Goal: Transaction & Acquisition: Purchase product/service

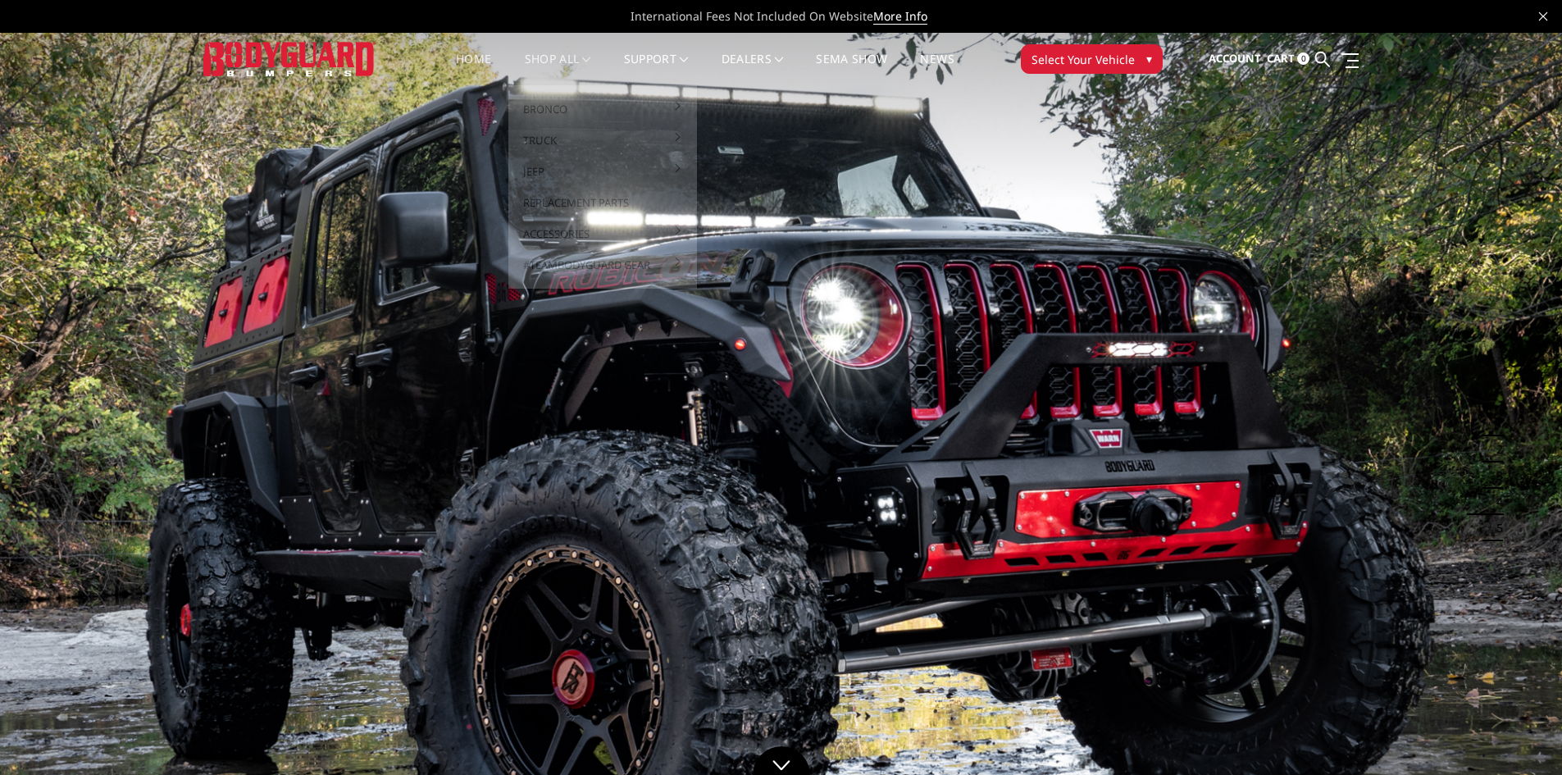
click at [553, 63] on link "shop all" at bounding box center [558, 69] width 66 height 32
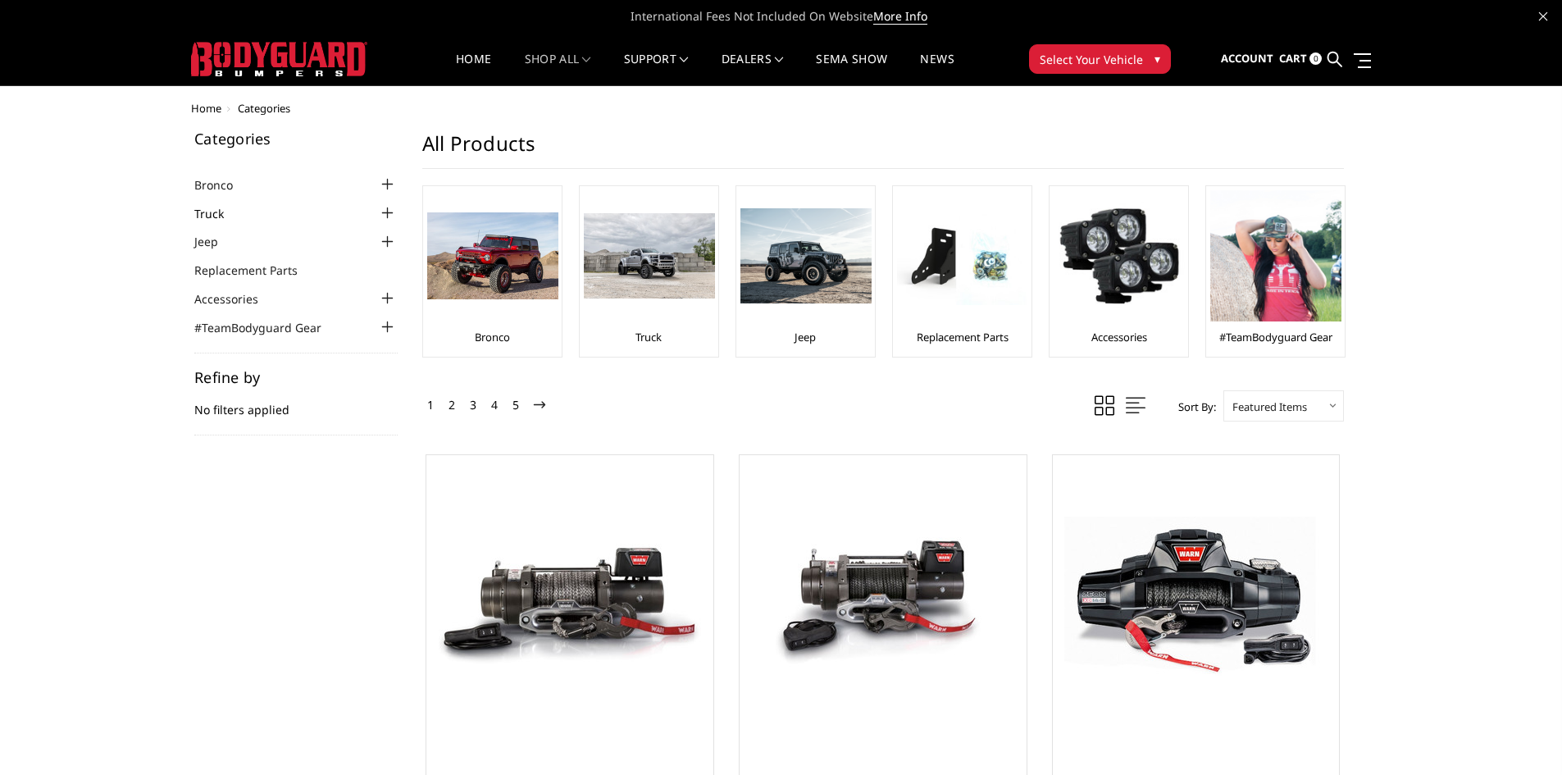
click at [204, 203] on li "Truck Chevrolet Chevrolet Front Bumpers 2024-2025 Chevrolet Silverado 2500/3500…" at bounding box center [295, 212] width 203 height 19
click at [215, 217] on link "Truck" at bounding box center [219, 213] width 50 height 17
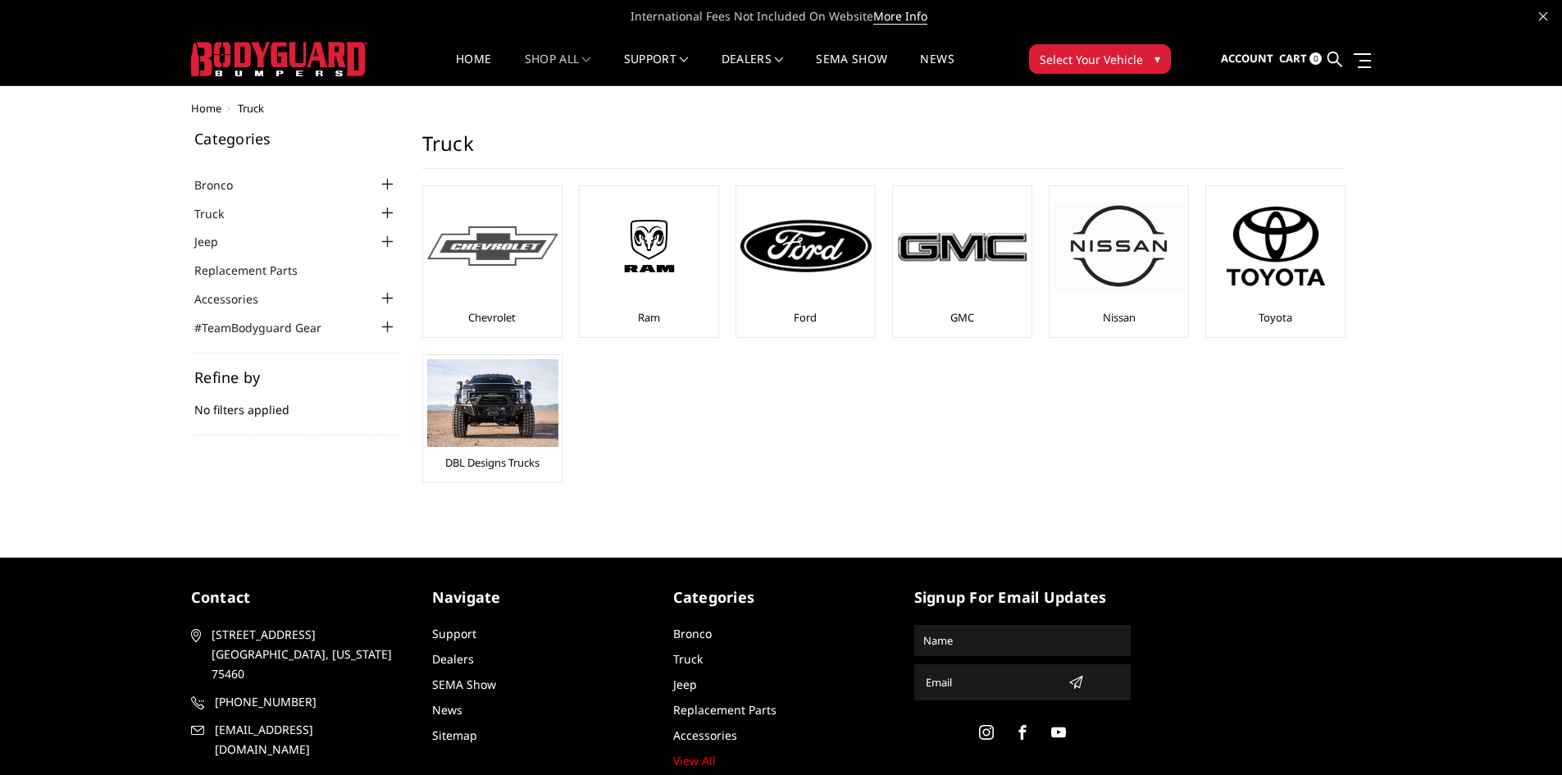
click at [506, 275] on div at bounding box center [492, 245] width 131 height 111
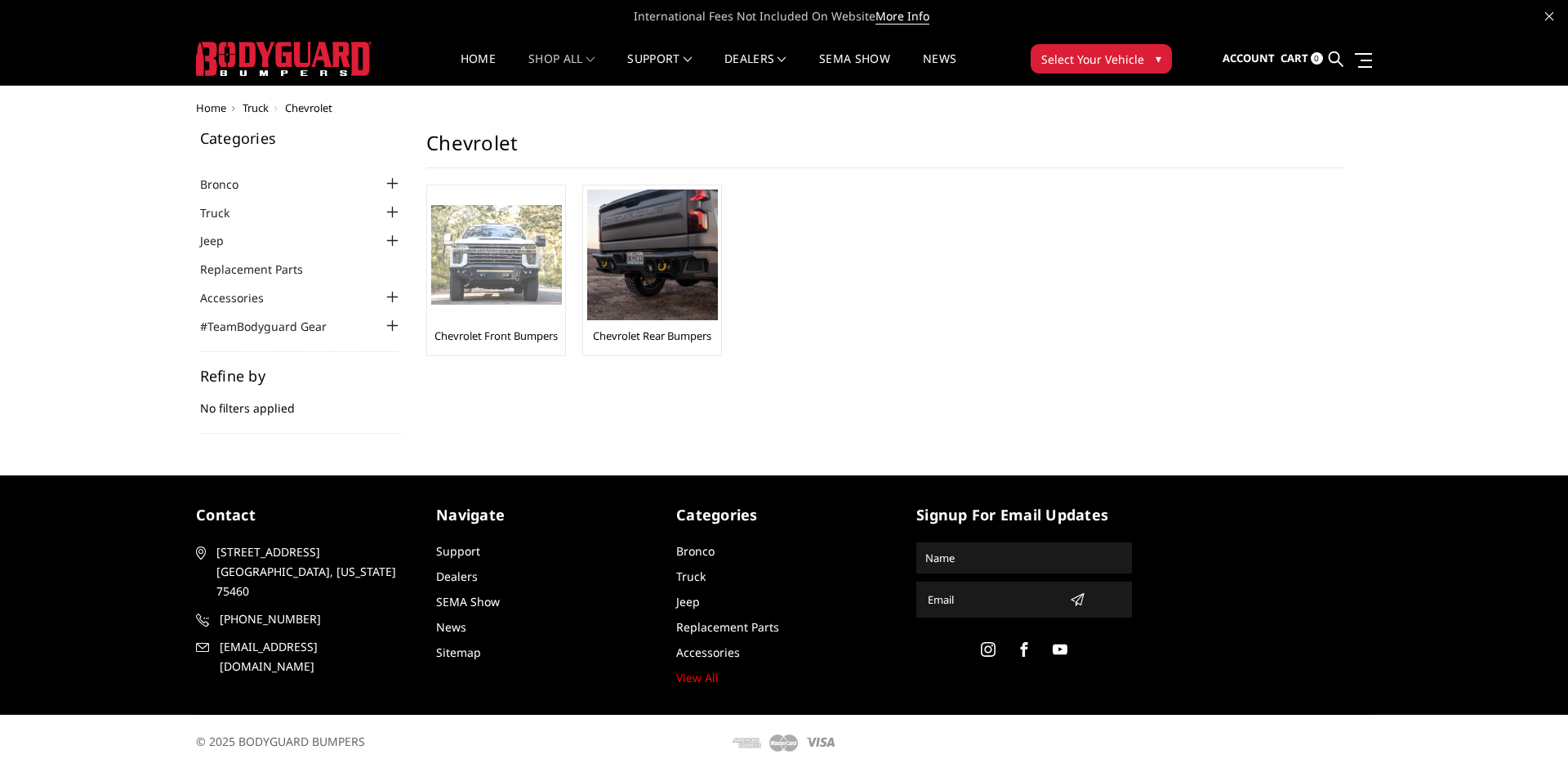
click at [505, 275] on img at bounding box center [496, 255] width 131 height 101
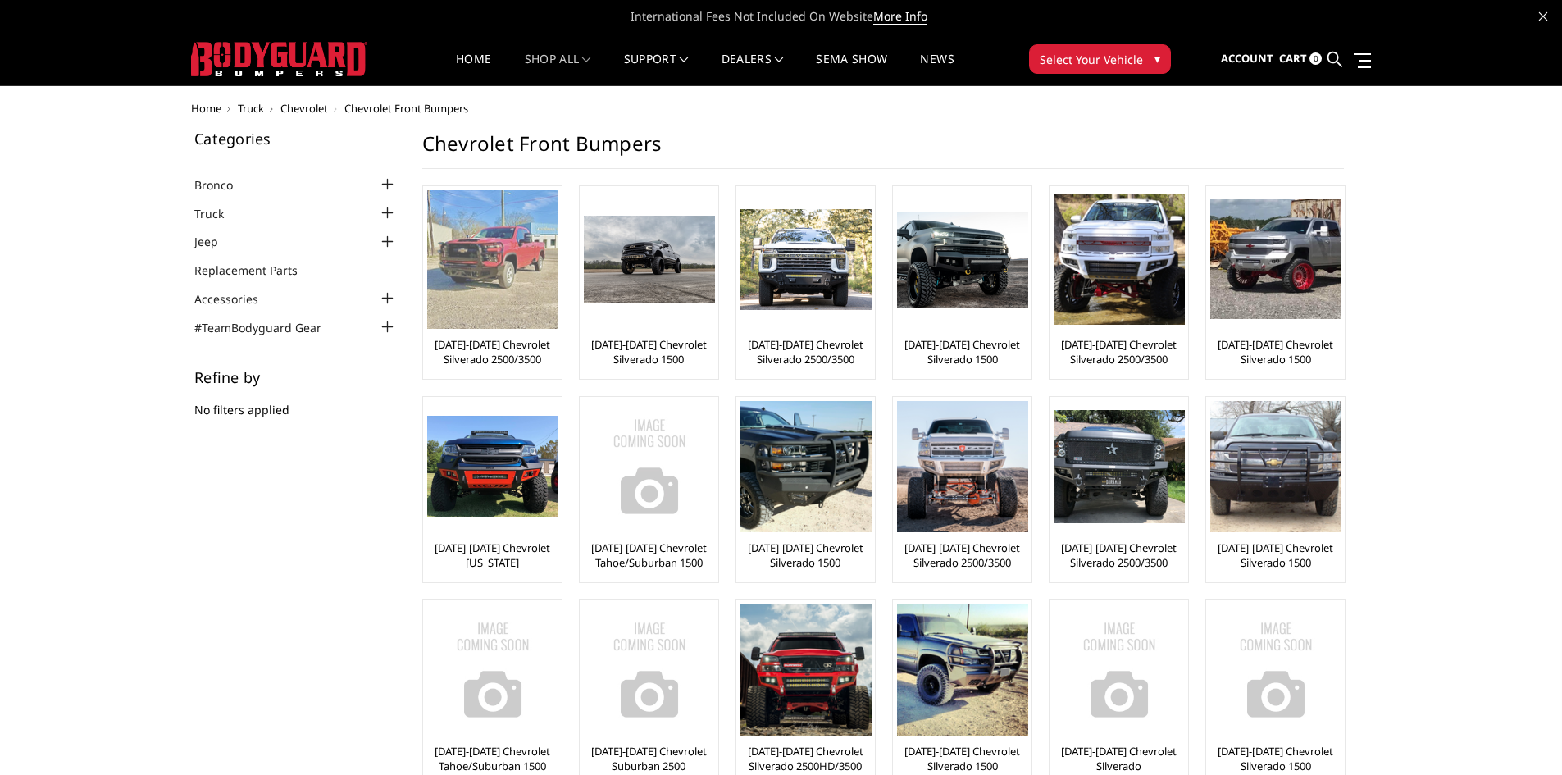
click at [492, 288] on img at bounding box center [492, 259] width 131 height 139
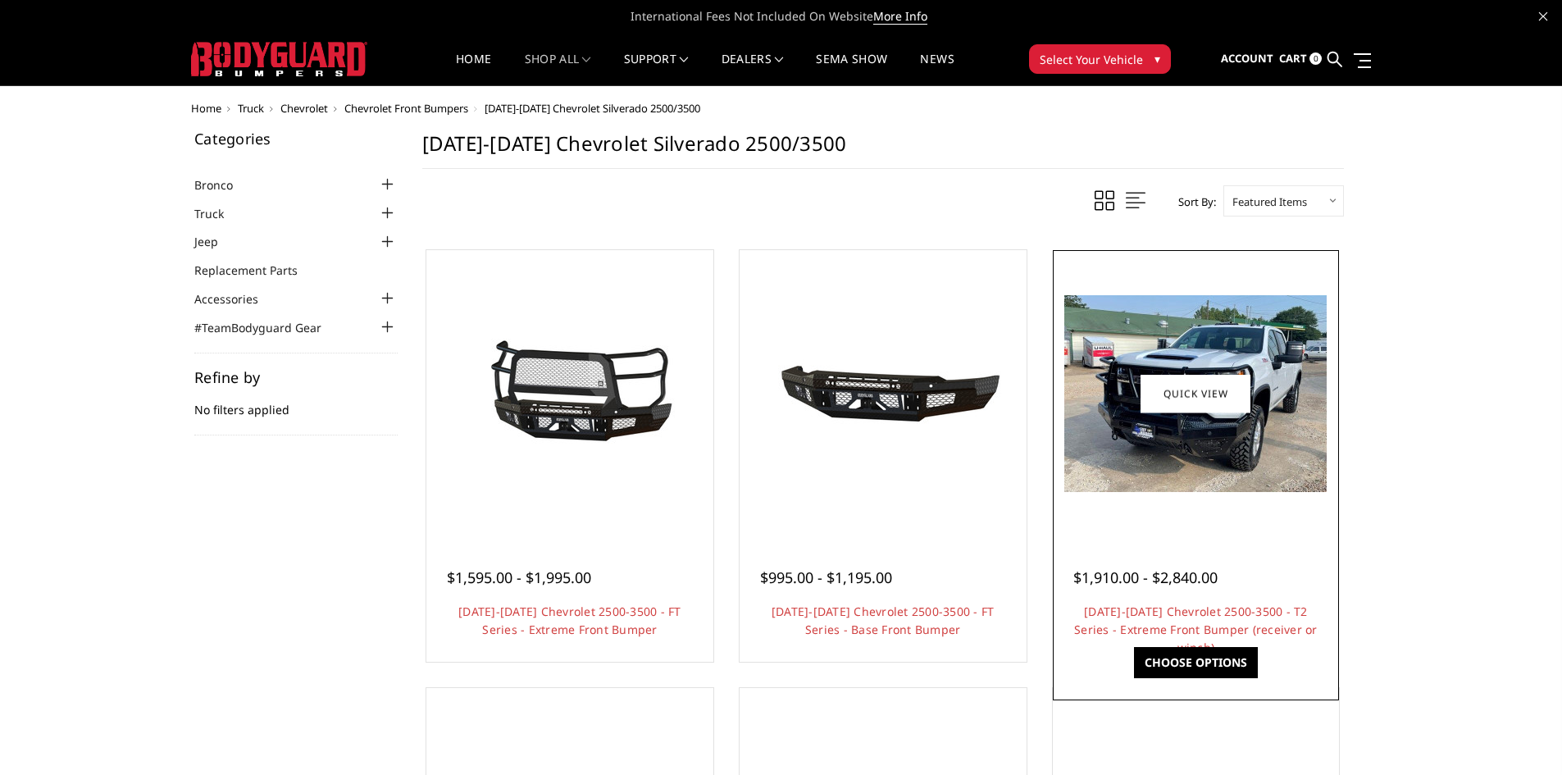
click at [1131, 489] on img at bounding box center [1195, 393] width 262 height 197
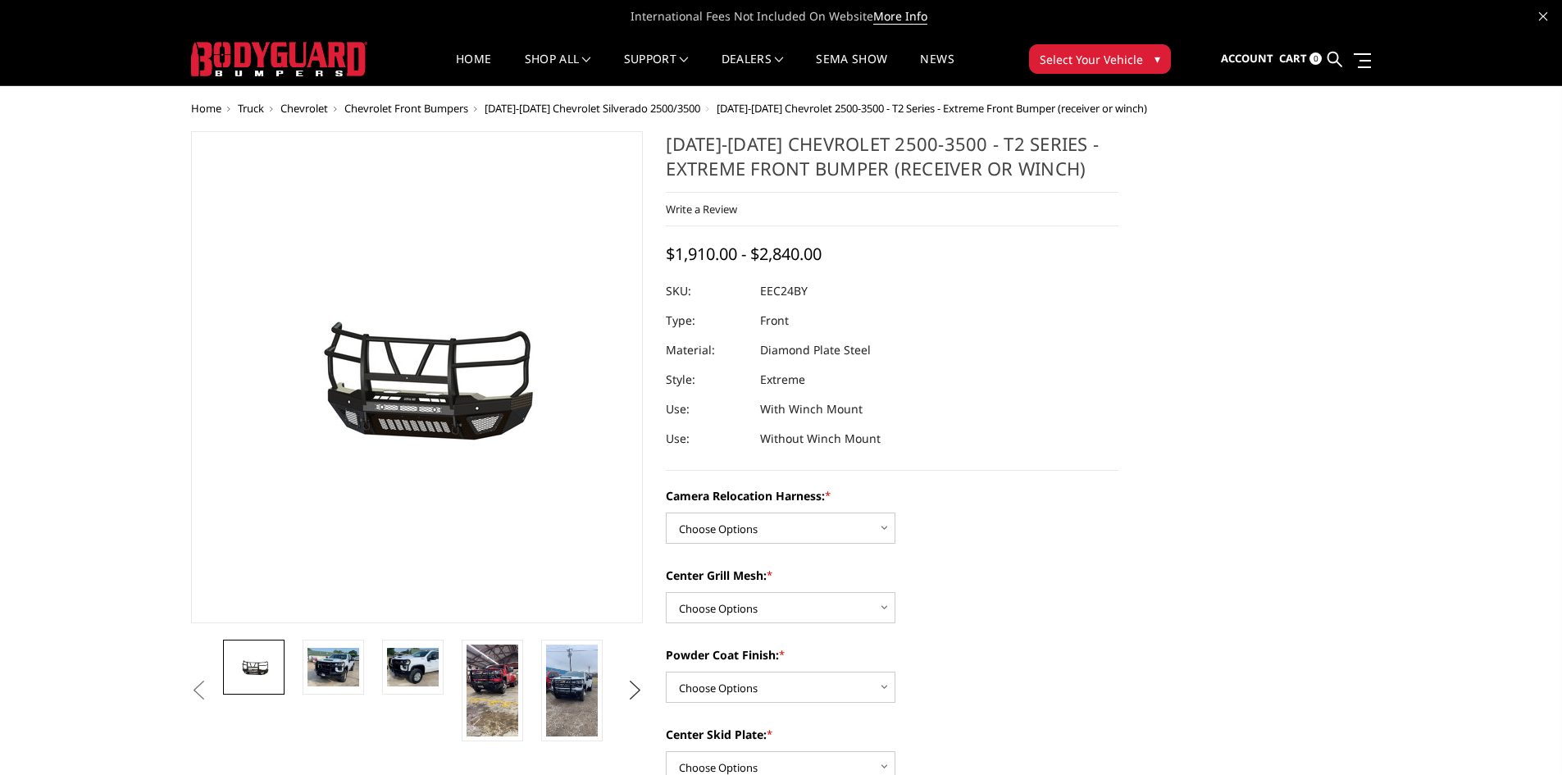
click at [635, 698] on button "Next" at bounding box center [634, 690] width 25 height 25
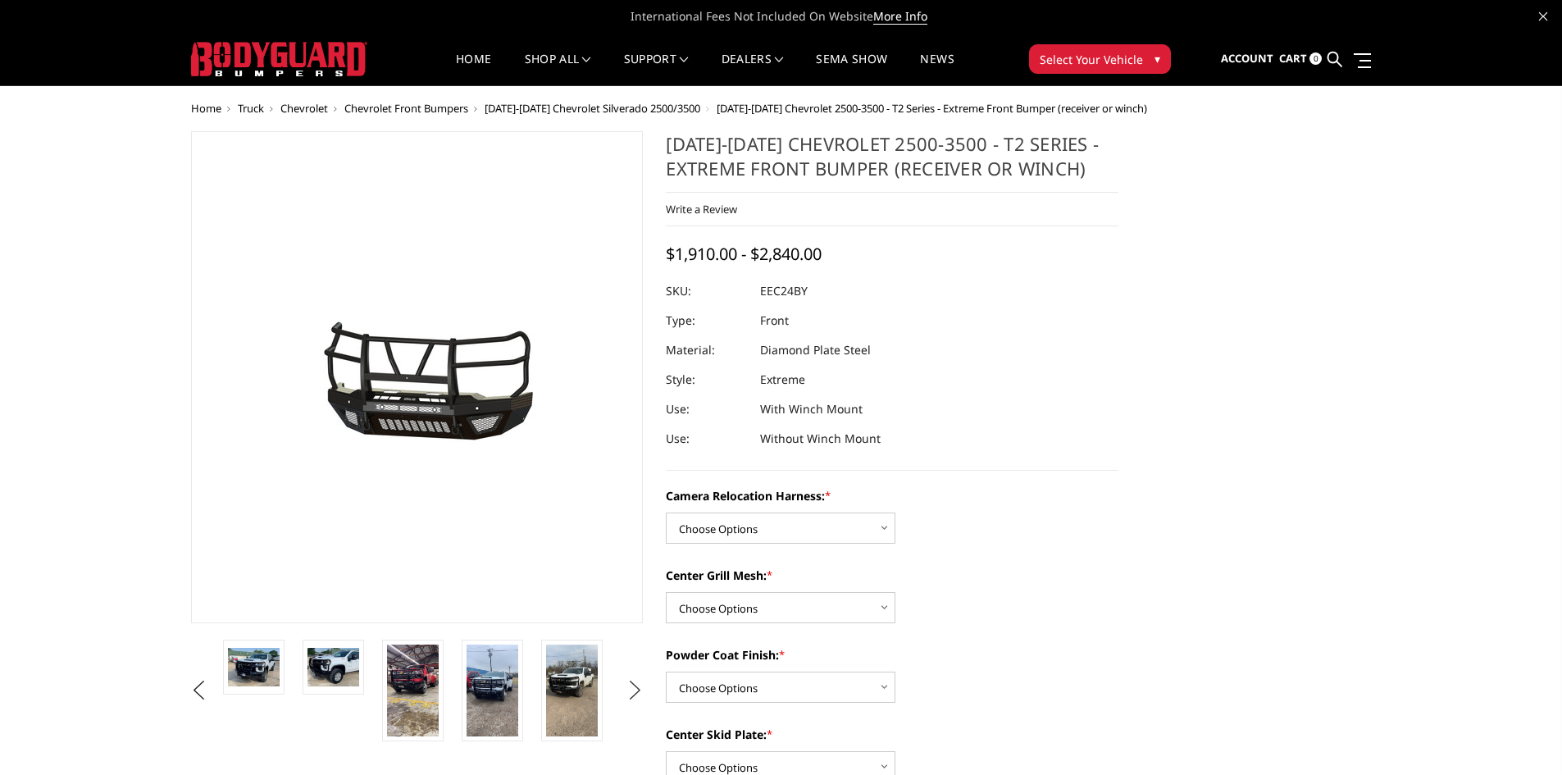
click at [635, 698] on button "Next" at bounding box center [634, 690] width 25 height 25
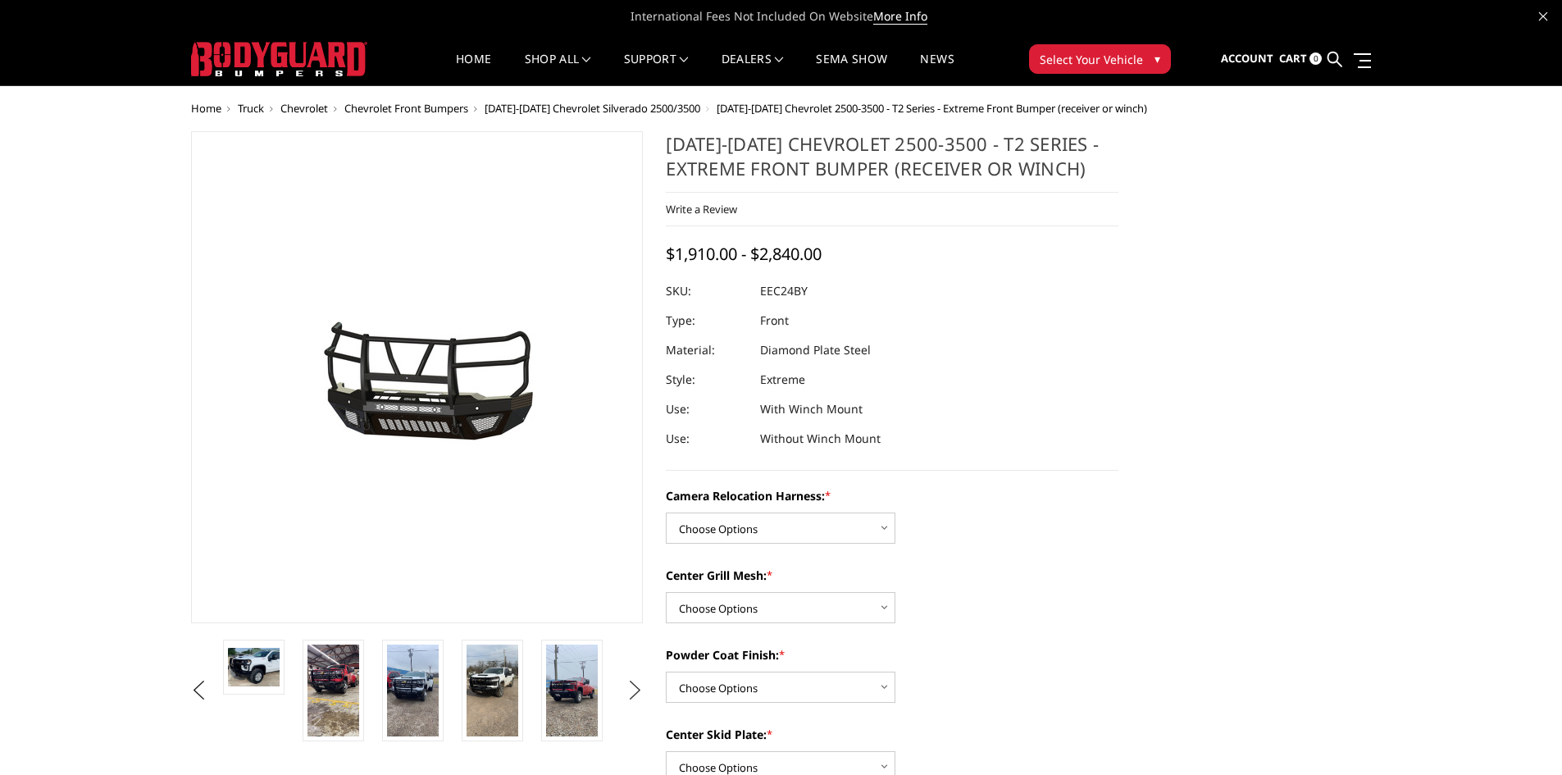
click at [635, 698] on button "Next" at bounding box center [634, 690] width 25 height 25
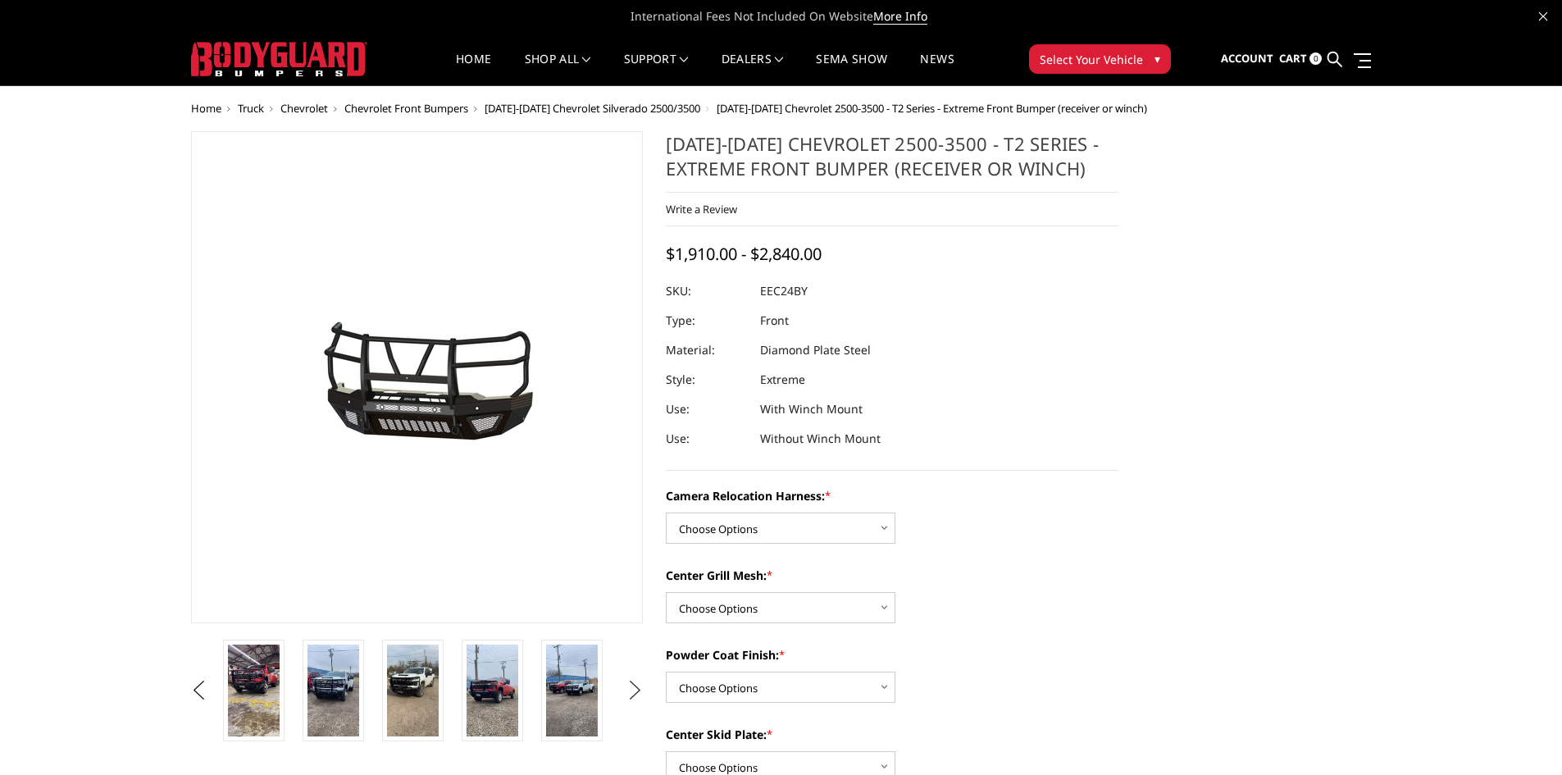
click at [635, 698] on button "Next" at bounding box center [634, 690] width 25 height 25
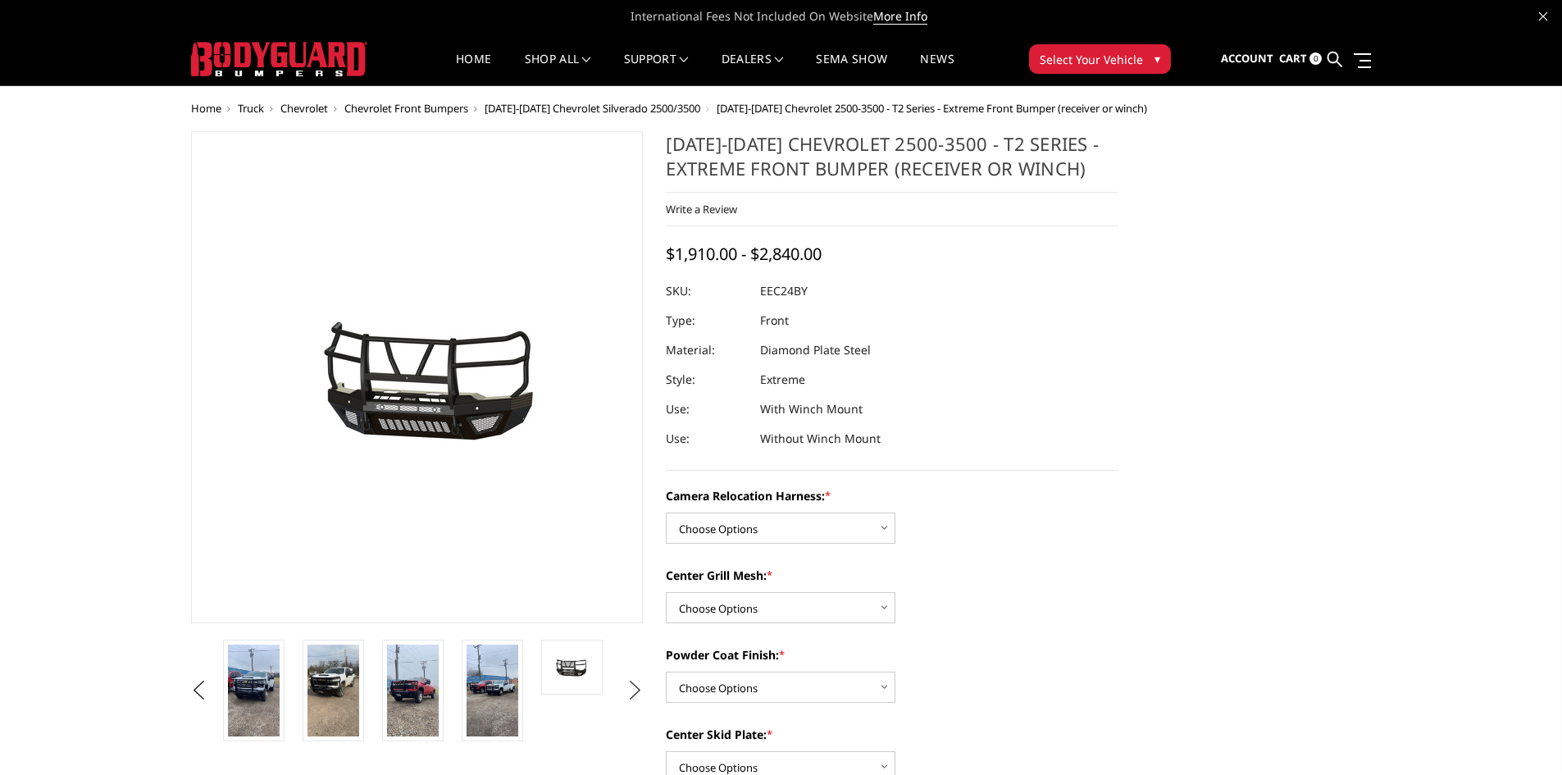
click at [635, 698] on button "Next" at bounding box center [634, 690] width 25 height 25
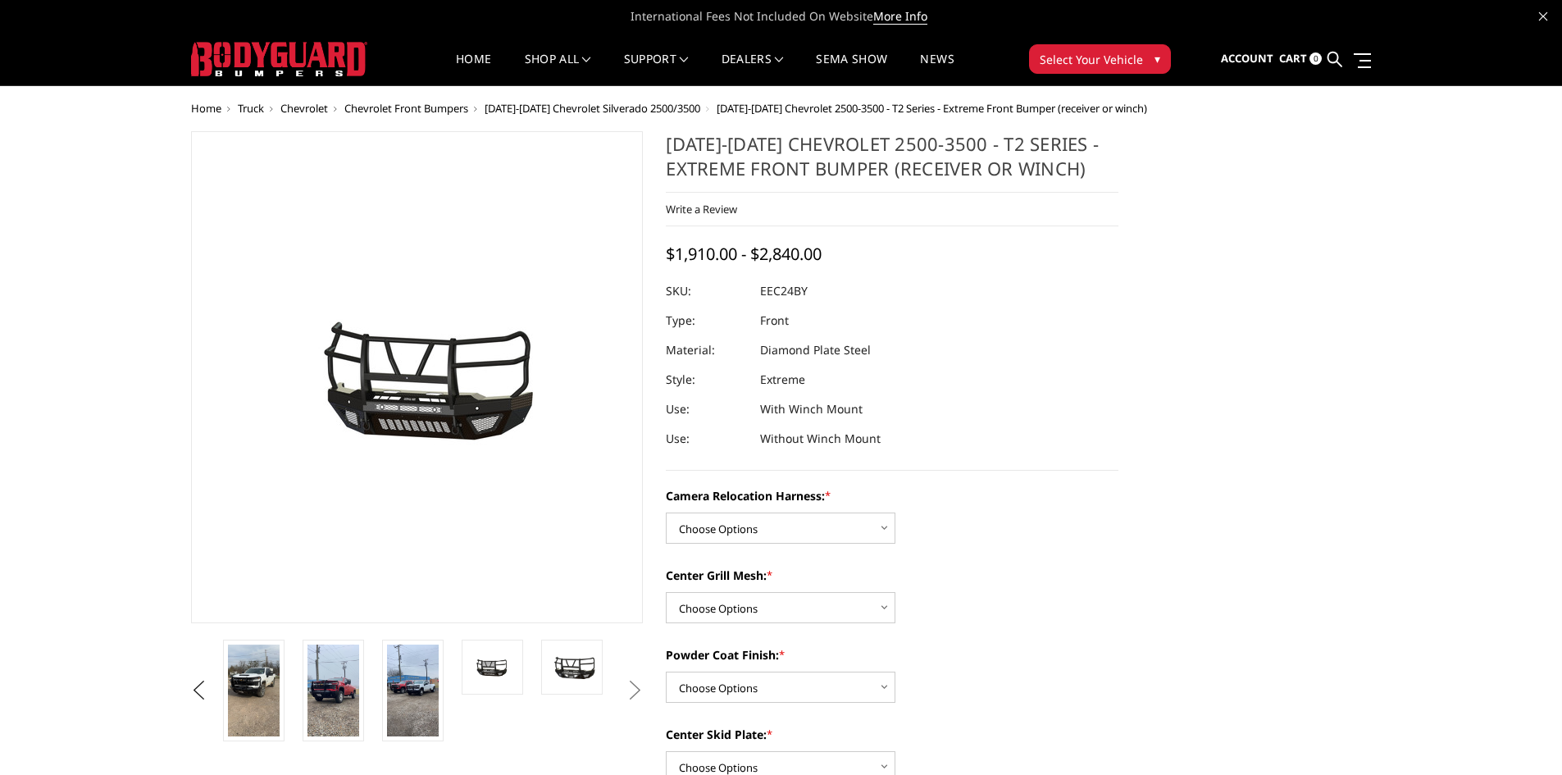
click at [635, 698] on button "Next" at bounding box center [634, 690] width 25 height 25
click at [487, 661] on img at bounding box center [492, 666] width 52 height 27
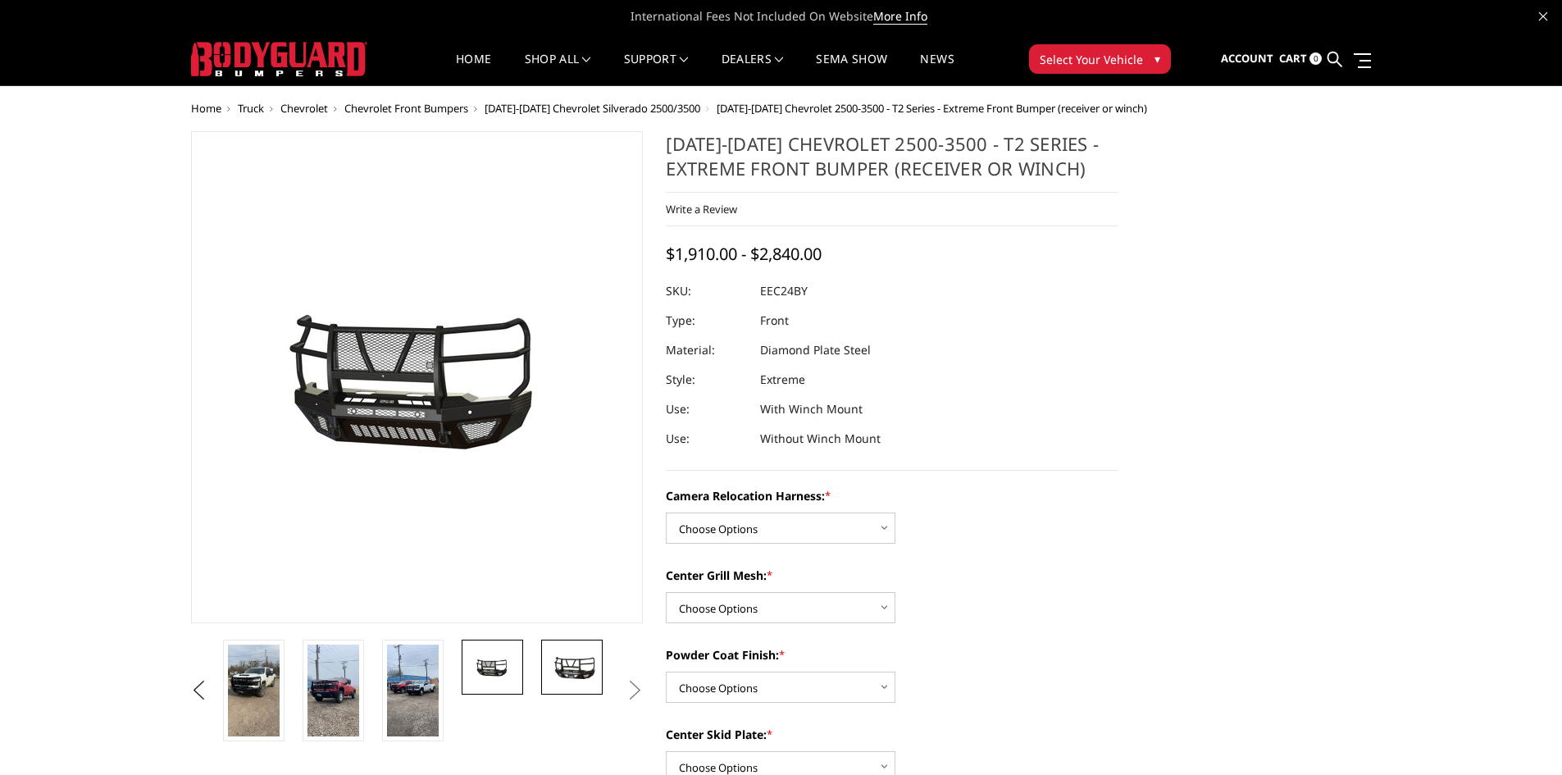
click at [571, 660] on img at bounding box center [572, 667] width 52 height 29
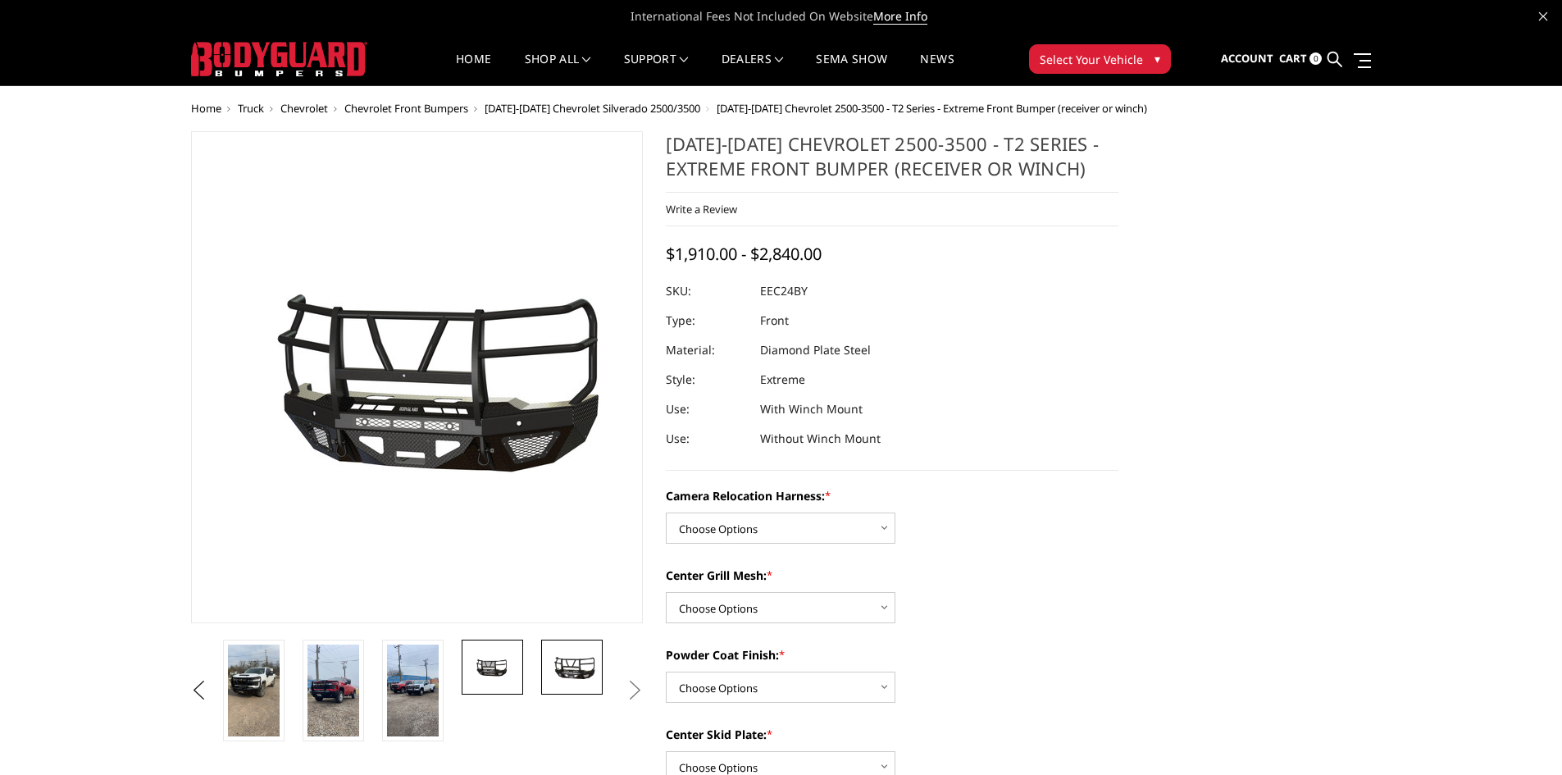
click at [491, 670] on img at bounding box center [492, 666] width 52 height 27
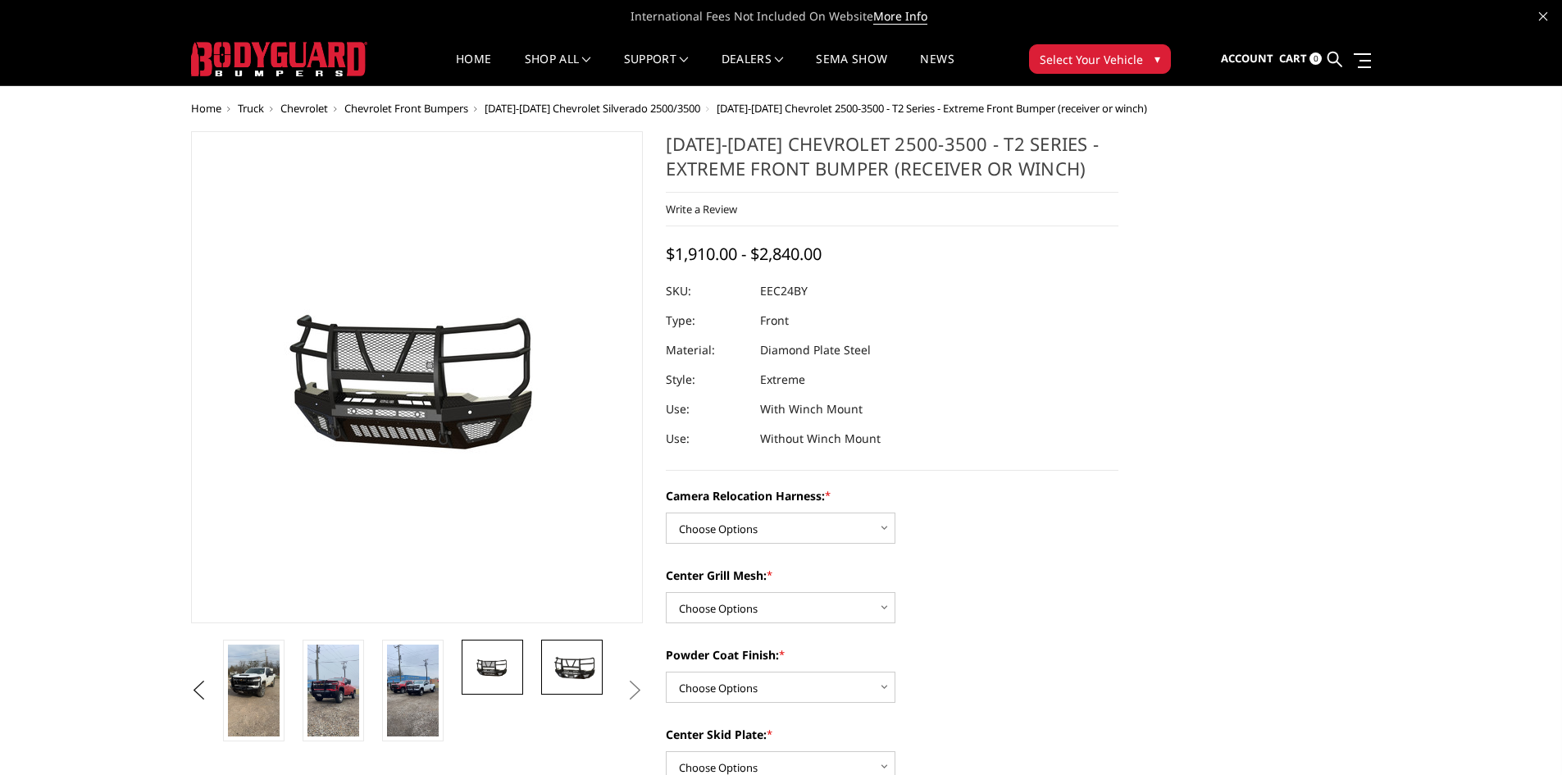
click at [572, 674] on img at bounding box center [572, 667] width 52 height 29
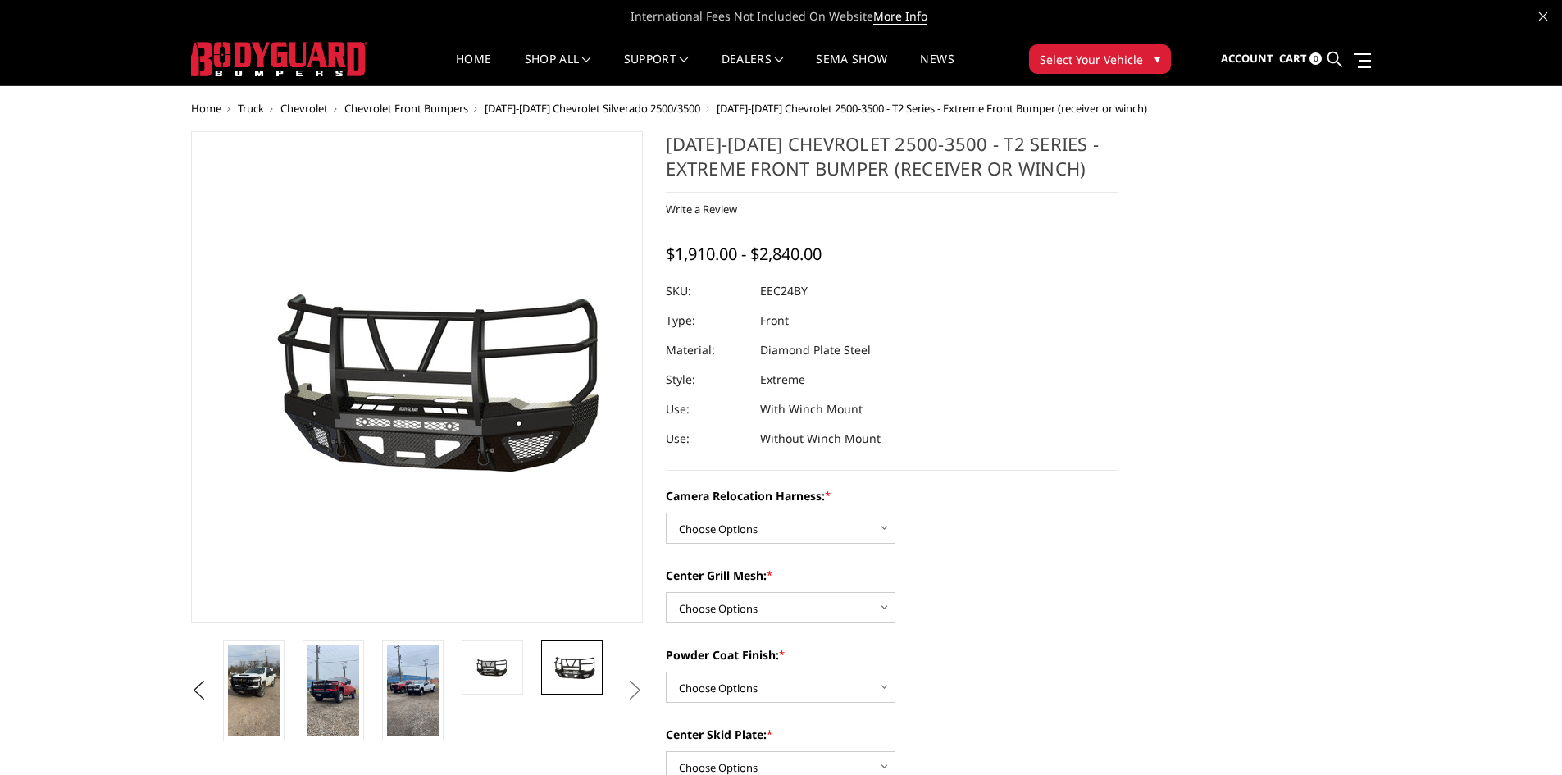
click at [637, 690] on button "Next" at bounding box center [634, 690] width 25 height 25
click at [500, 668] on img at bounding box center [492, 666] width 52 height 27
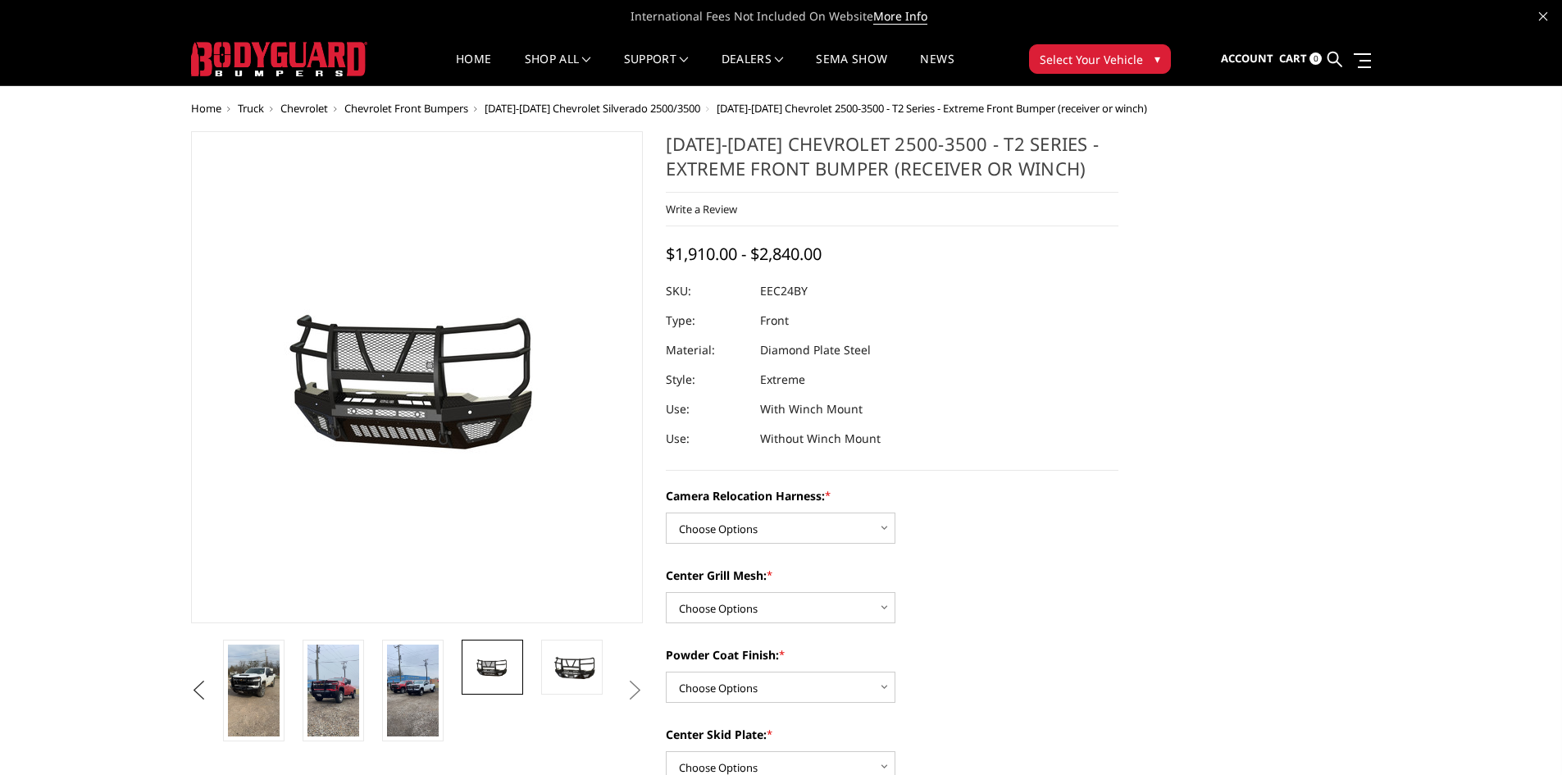
click at [205, 684] on button "Previous" at bounding box center [199, 690] width 25 height 25
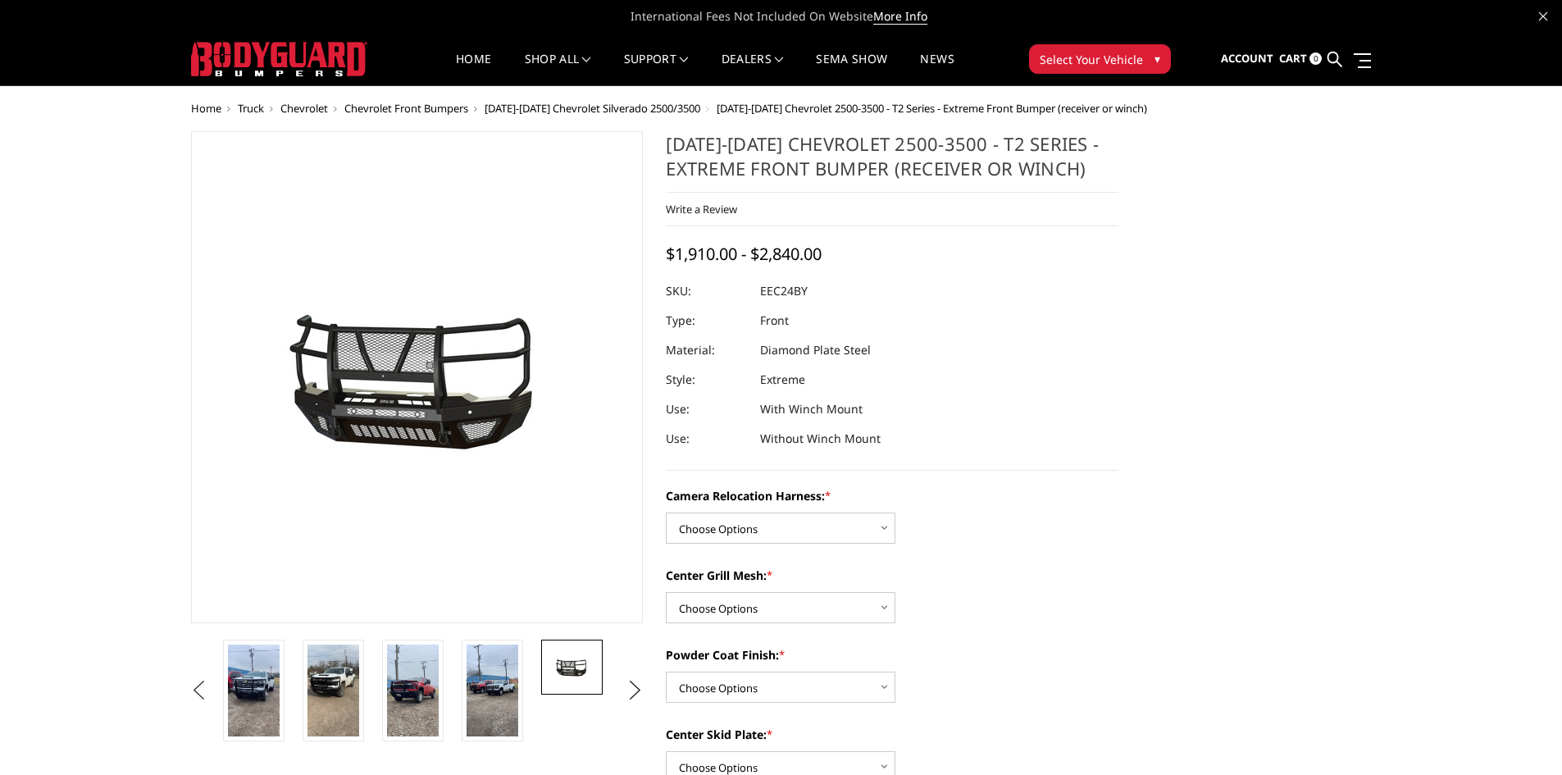
click at [205, 684] on button "Previous" at bounding box center [199, 690] width 25 height 25
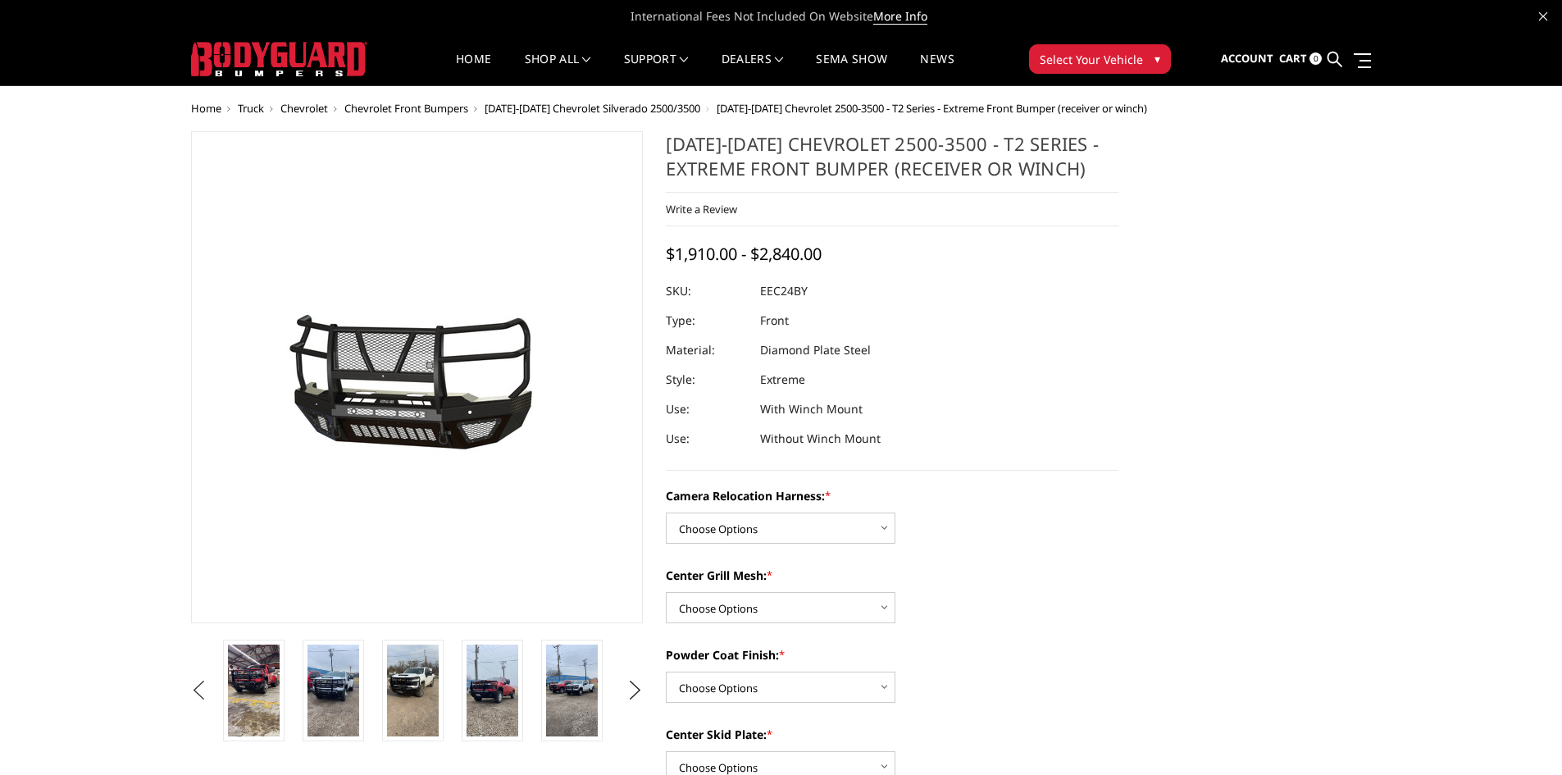
click at [205, 684] on button "Previous" at bounding box center [199, 690] width 25 height 25
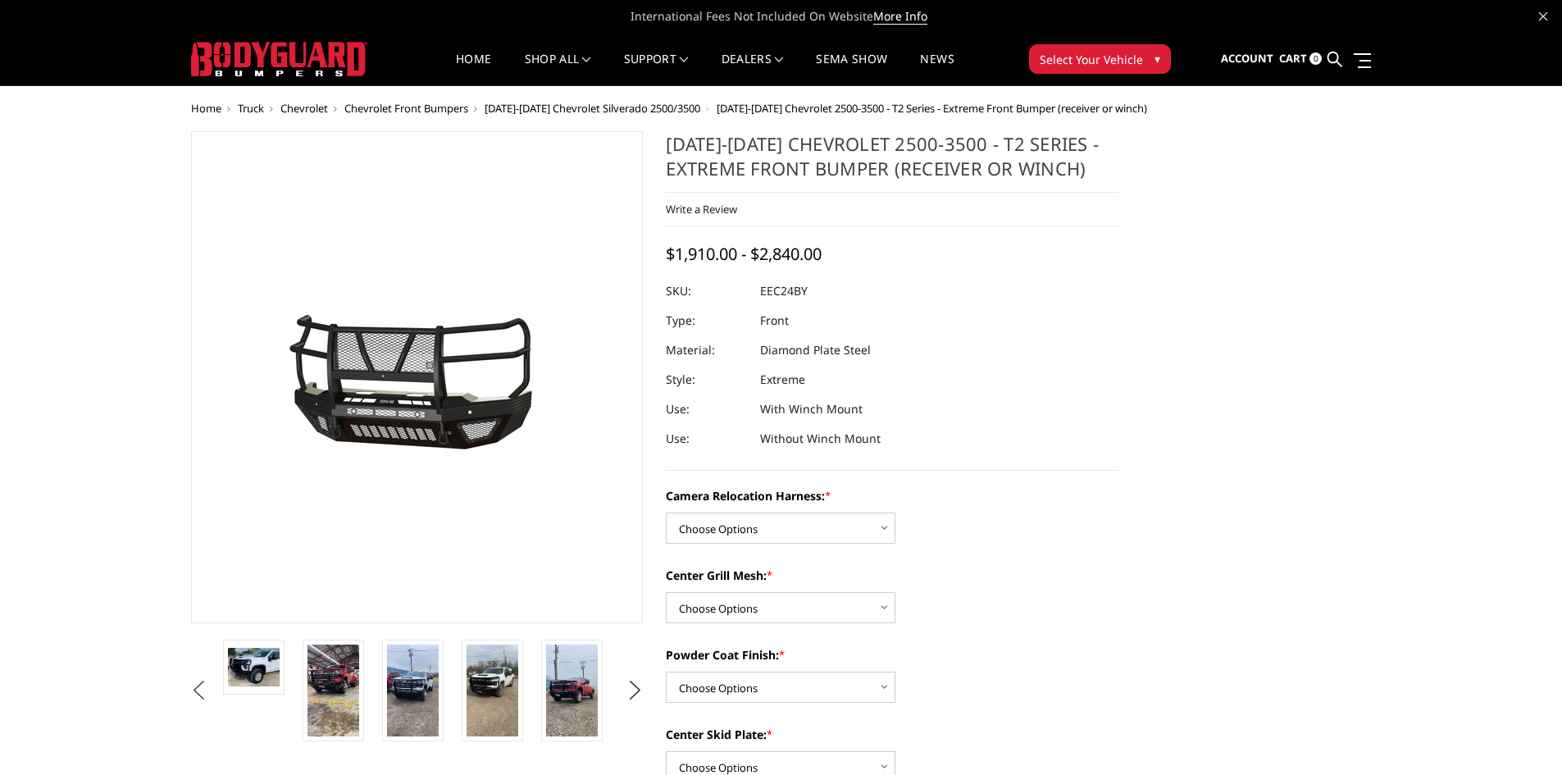
click at [205, 684] on button "Previous" at bounding box center [199, 690] width 25 height 25
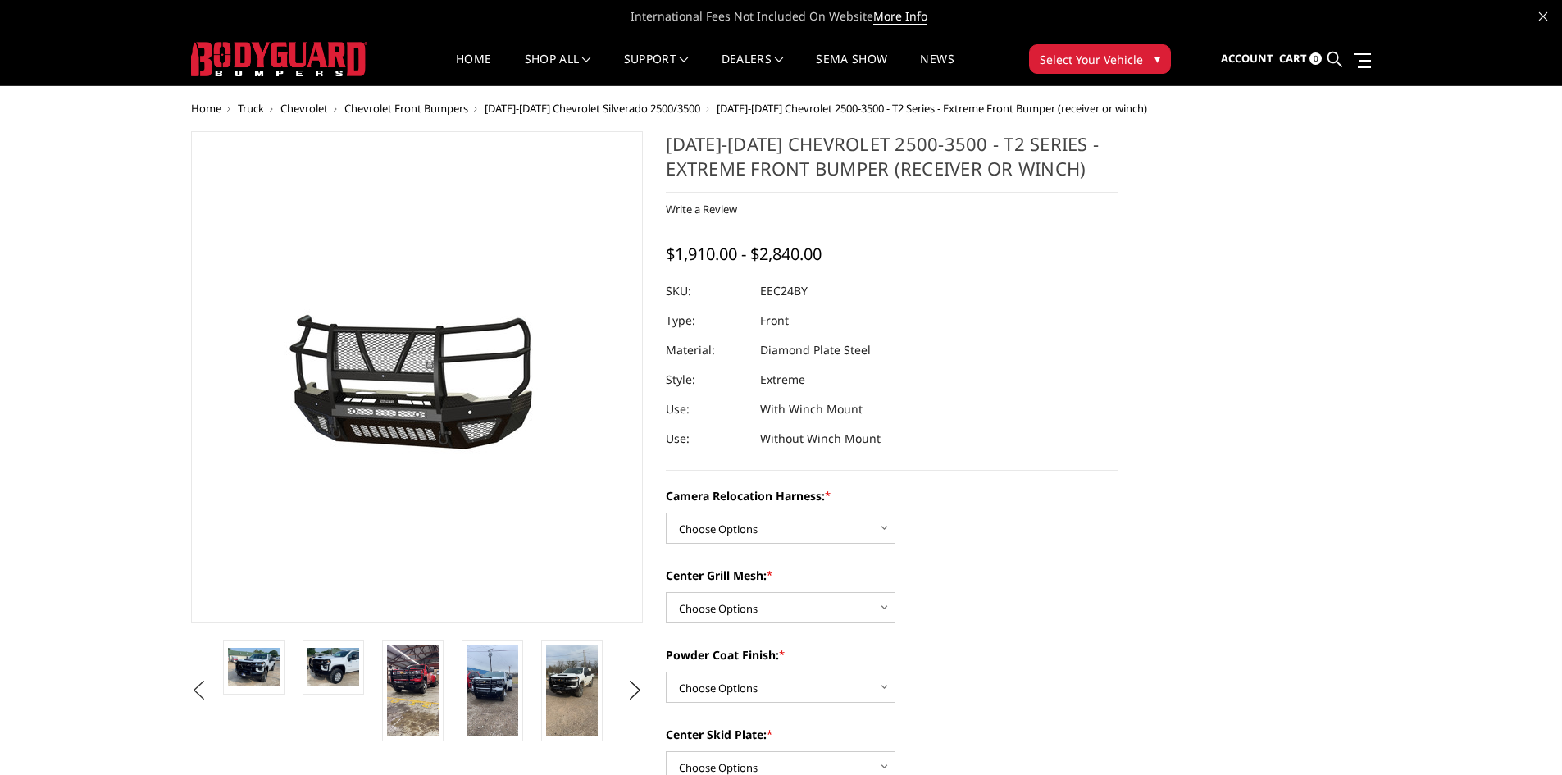
click at [205, 684] on button "Previous" at bounding box center [199, 690] width 25 height 25
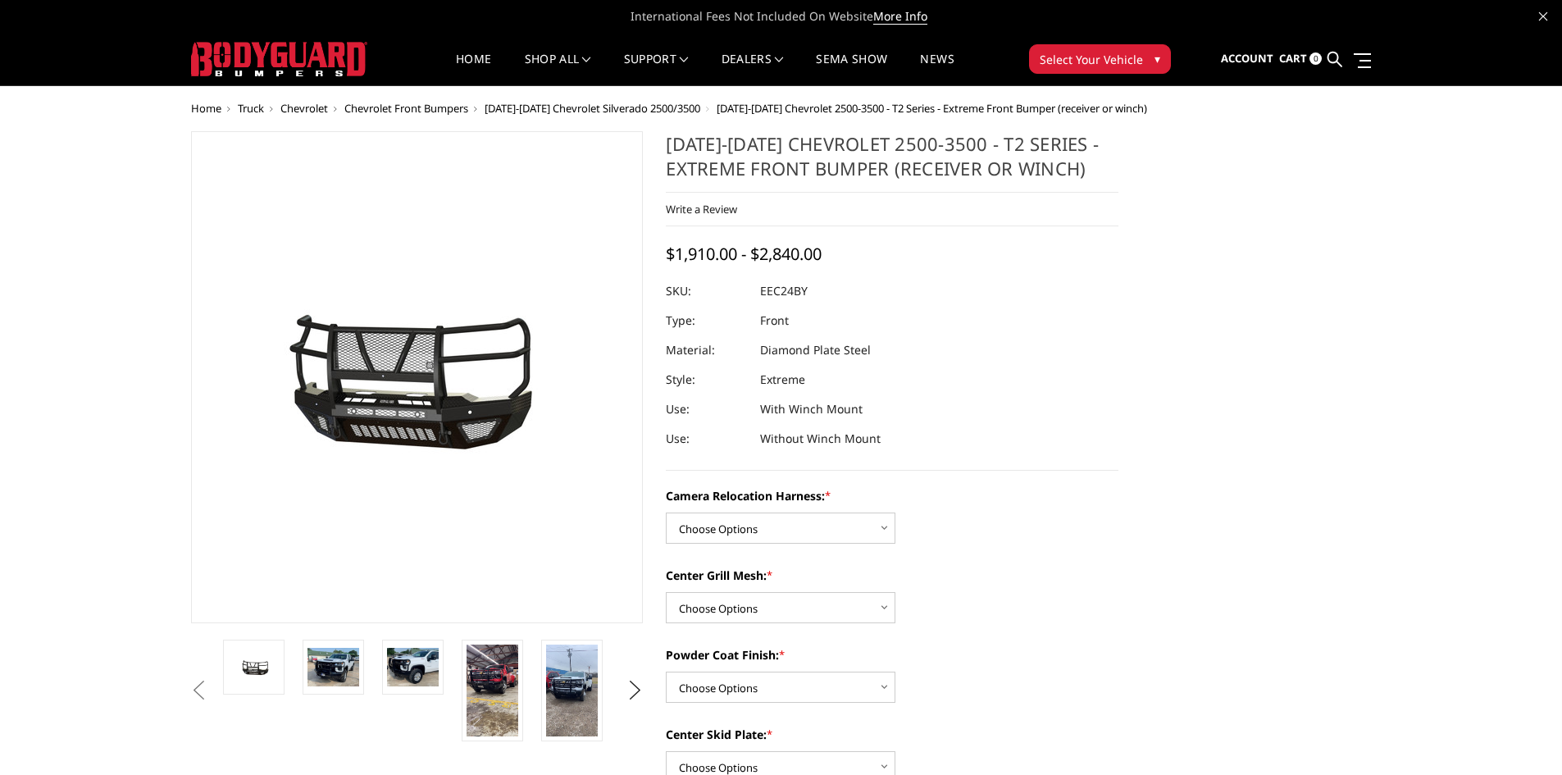
click at [205, 684] on button "Previous" at bounding box center [199, 690] width 25 height 25
click at [270, 673] on img at bounding box center [254, 667] width 52 height 24
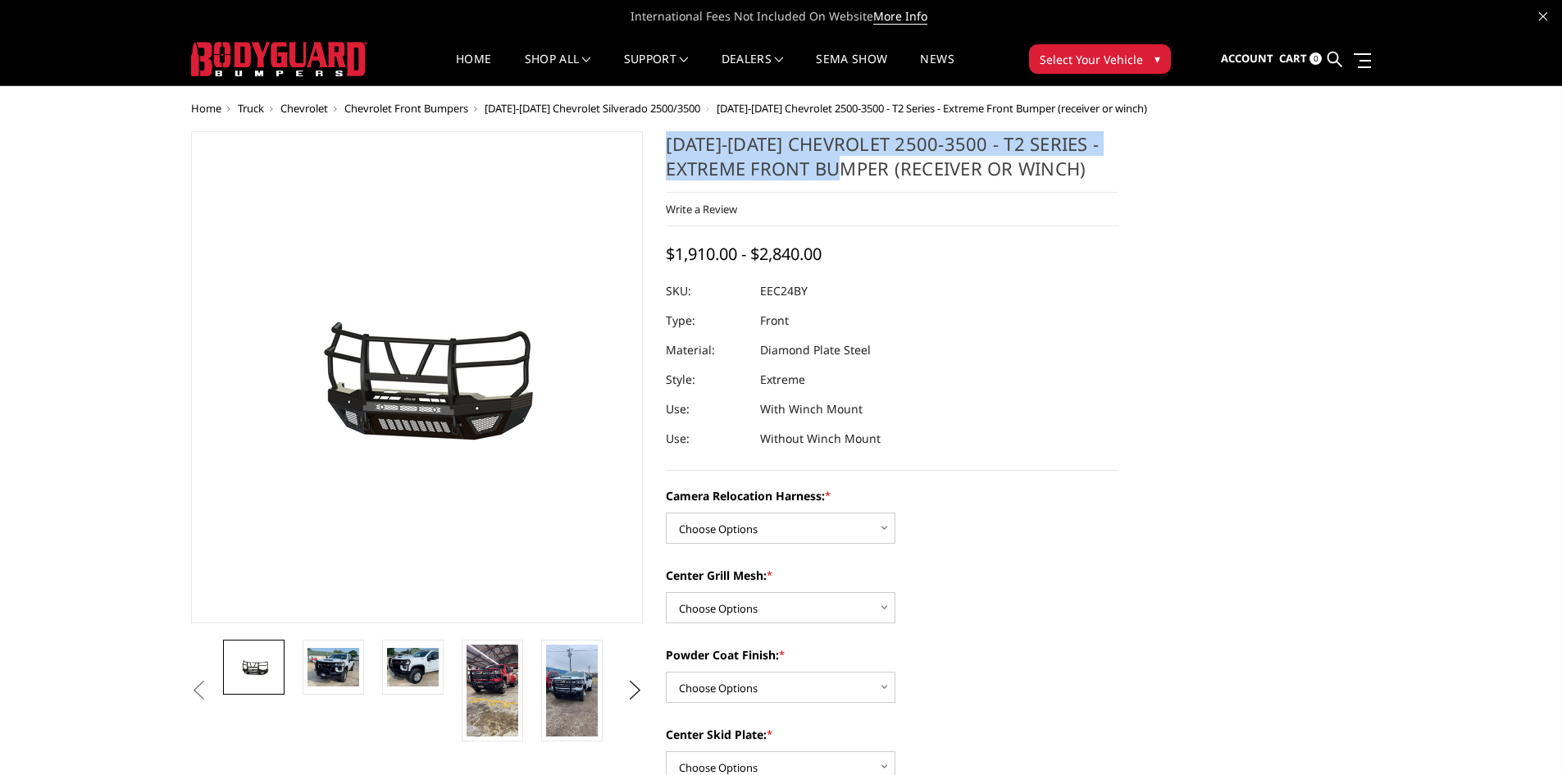
drag, startPoint x: 669, startPoint y: 146, endPoint x: 885, endPoint y: 177, distance: 217.9
click at [885, 177] on h1 "[DATE]-[DATE] Chevrolet 2500-3500 - T2 Series - Extreme Front Bumper (receiver …" at bounding box center [892, 161] width 453 height 61
copy h1 "[DATE]-[DATE] Chevrolet 2500-3500 - T2 Series - Extreme Front Bumper"
